Goal: Task Accomplishment & Management: Complete application form

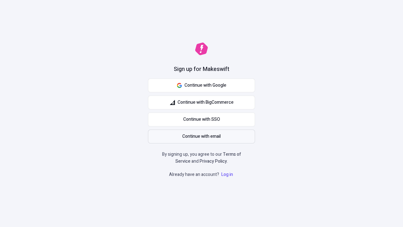
click at [202, 136] on span "Continue with email" at bounding box center [201, 136] width 38 height 7
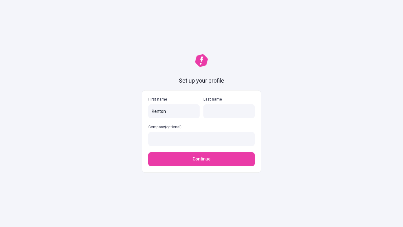
type input "Kenton"
type input "[PERSON_NAME]"
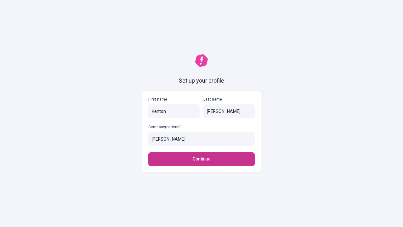
click at [202, 159] on span "Continue" at bounding box center [202, 159] width 18 height 7
